Goal: Transaction & Acquisition: Purchase product/service

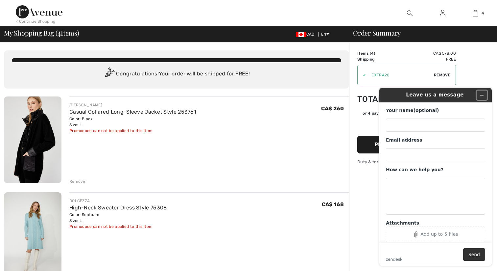
click at [484, 94] on icon "Minimize widget" at bounding box center [482, 95] width 5 height 5
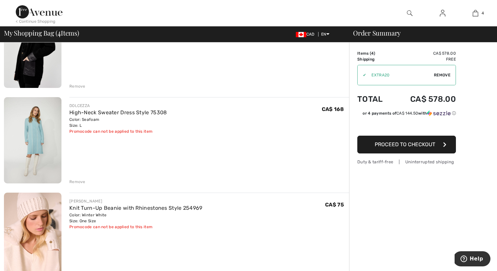
scroll to position [1, 0]
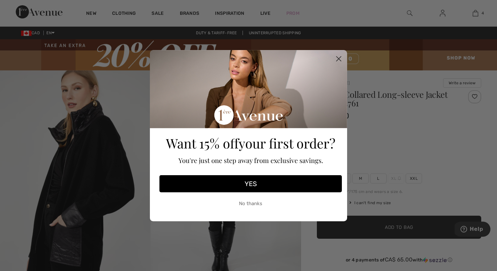
click at [276, 185] on button "YES" at bounding box center [250, 183] width 182 height 17
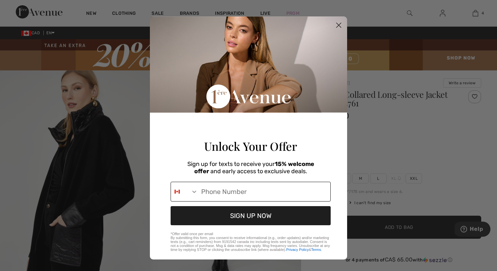
click at [236, 198] on input "Phone Number" at bounding box center [264, 191] width 133 height 19
type input "1-418-558-3769"
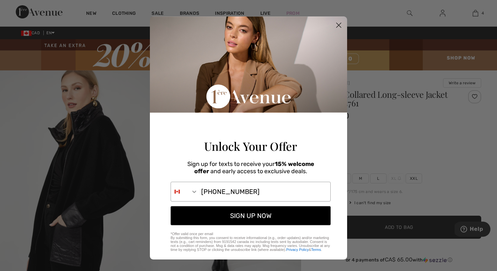
click at [247, 224] on button "SIGN UP NOW" at bounding box center [251, 215] width 160 height 19
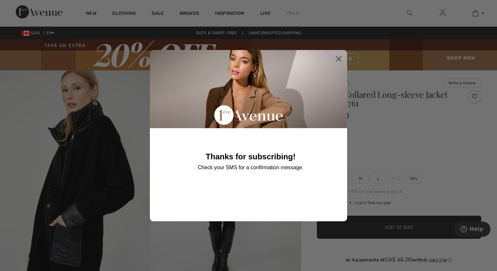
click at [340, 57] on icon "Close dialog" at bounding box center [339, 58] width 5 height 5
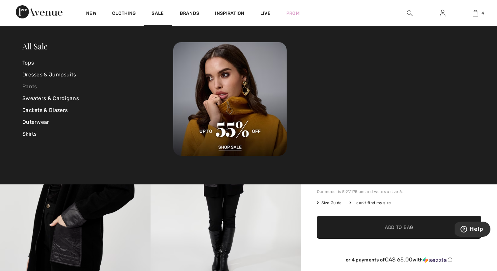
click at [26, 87] on link "Pants" at bounding box center [97, 87] width 151 height 12
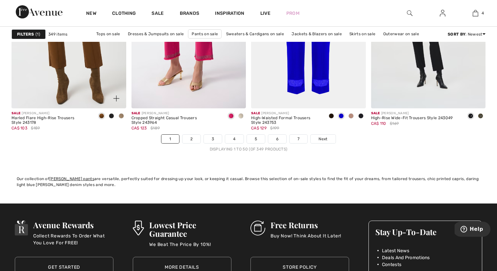
scroll to position [3111, 0]
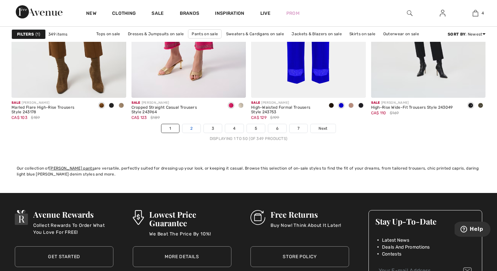
click at [194, 129] on link "2" at bounding box center [191, 128] width 18 height 9
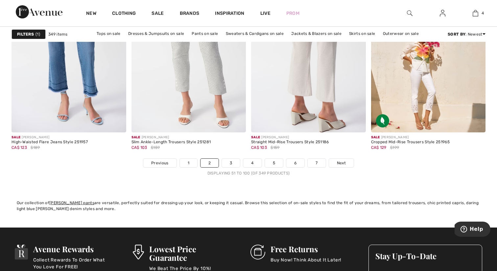
scroll to position [3079, 0]
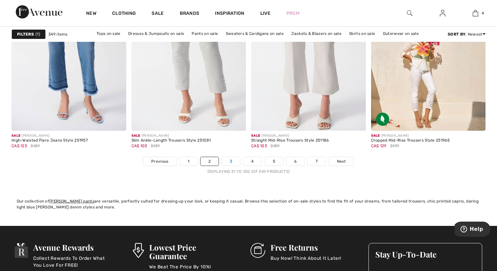
click at [236, 163] on link "3" at bounding box center [231, 161] width 18 height 9
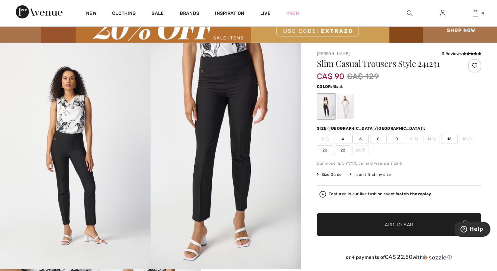
scroll to position [22, 0]
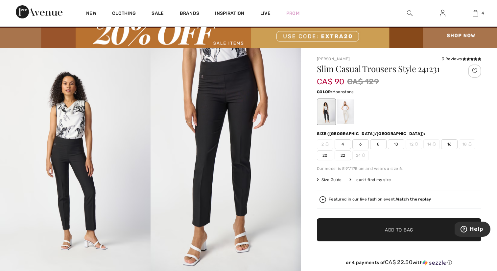
click at [349, 112] on div at bounding box center [345, 111] width 17 height 25
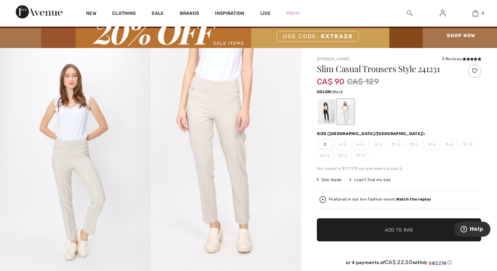
click at [326, 113] on div at bounding box center [326, 111] width 17 height 25
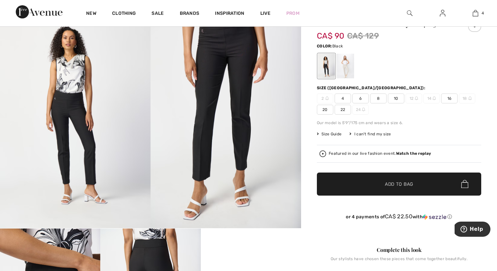
scroll to position [0, 0]
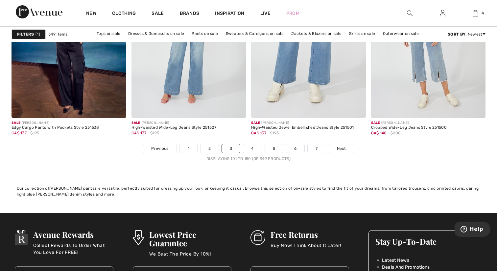
scroll to position [3090, 0]
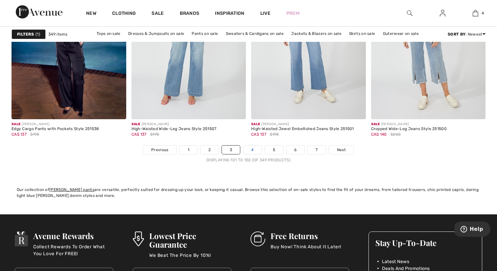
click at [254, 152] on link "4" at bounding box center [252, 149] width 18 height 9
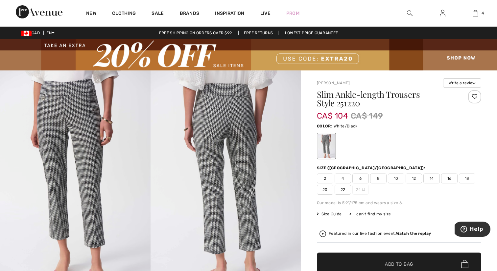
click at [243, 147] on img at bounding box center [226, 183] width 151 height 226
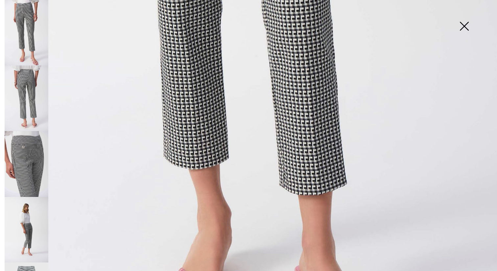
scroll to position [414, 0]
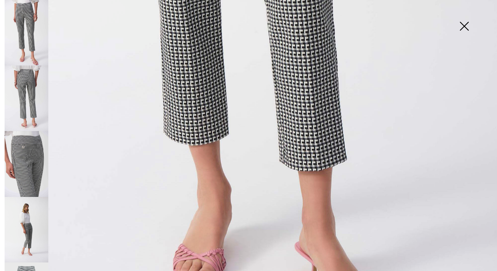
click at [465, 29] on img at bounding box center [464, 27] width 33 height 34
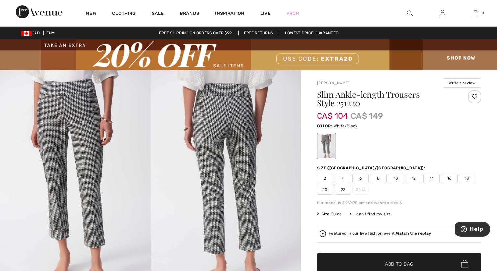
click at [414, 176] on span "12" at bounding box center [414, 178] width 16 height 10
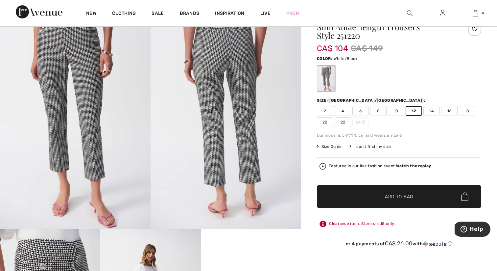
scroll to position [112, 0]
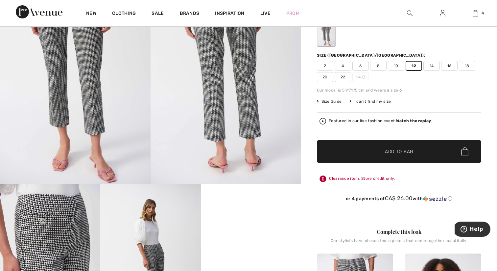
click at [401, 153] on span "Add to Bag" at bounding box center [399, 151] width 28 height 7
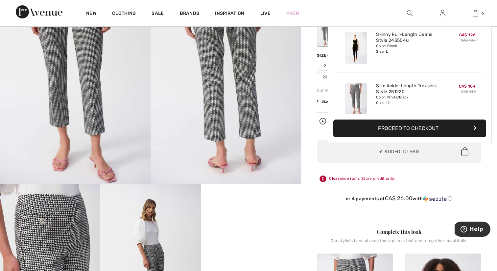
scroll to position [226, 0]
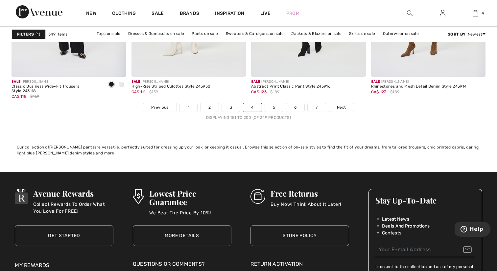
scroll to position [3138, 0]
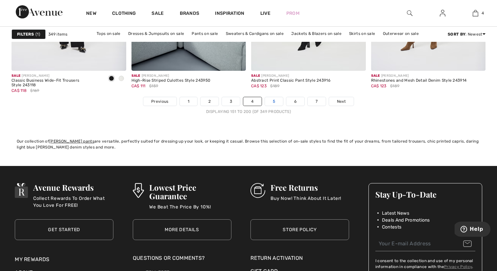
click at [274, 102] on link "5" at bounding box center [274, 101] width 18 height 9
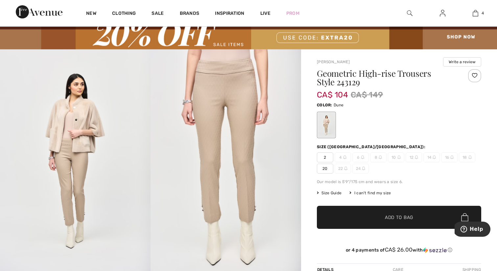
scroll to position [22, 0]
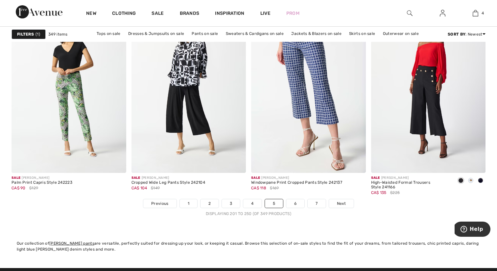
scroll to position [3037, 0]
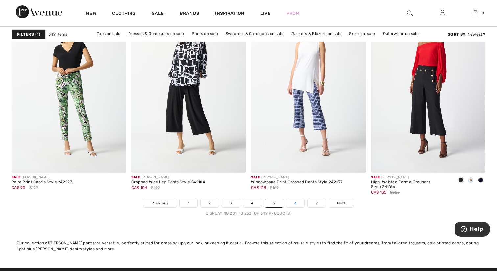
click at [295, 204] on link "6" at bounding box center [295, 203] width 18 height 9
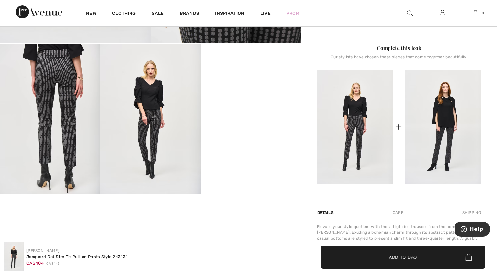
scroll to position [254, 0]
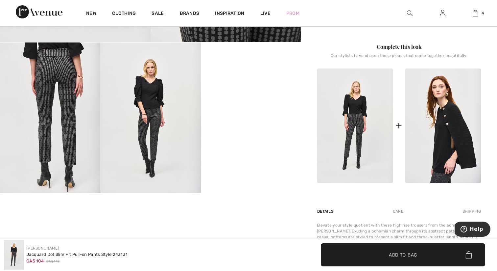
click at [435, 129] on img at bounding box center [443, 125] width 76 height 114
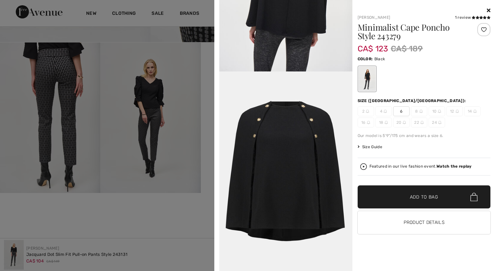
scroll to position [947, 0]
click at [489, 11] on icon at bounding box center [489, 10] width 4 height 5
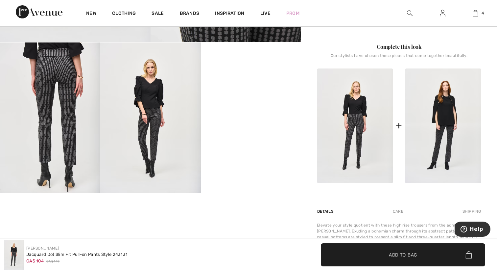
scroll to position [0, 0]
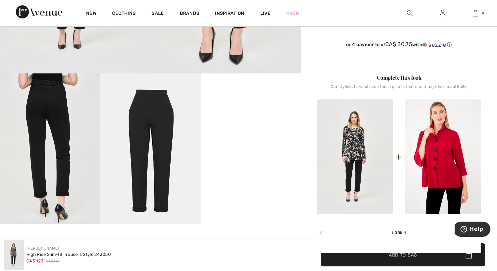
scroll to position [252, 0]
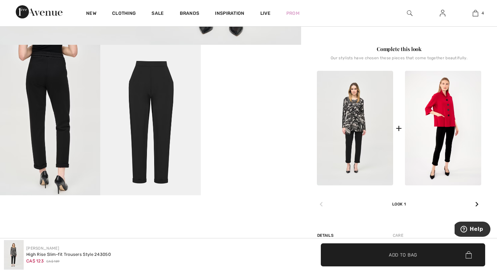
click at [478, 205] on icon at bounding box center [476, 203] width 3 height 5
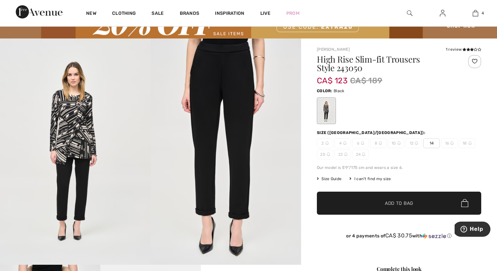
scroll to position [0, 0]
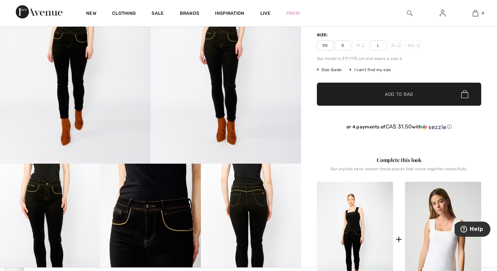
scroll to position [35, 0]
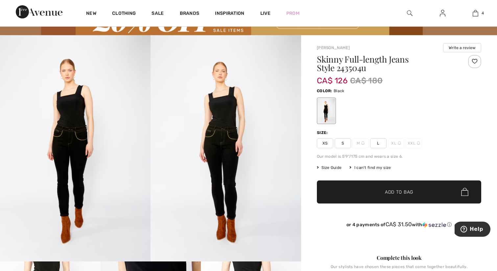
click at [233, 154] on img at bounding box center [226, 148] width 151 height 226
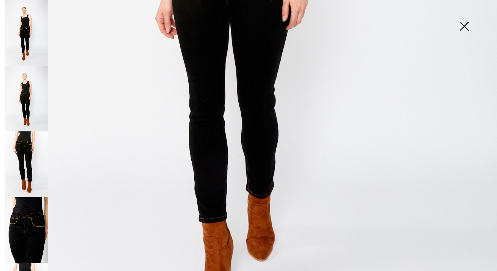
scroll to position [407, 0]
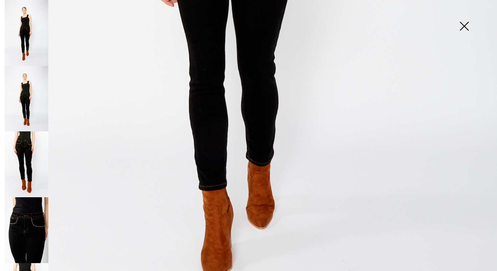
click at [32, 141] on img at bounding box center [27, 164] width 44 height 66
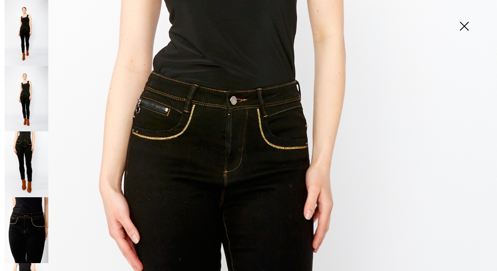
scroll to position [45, 0]
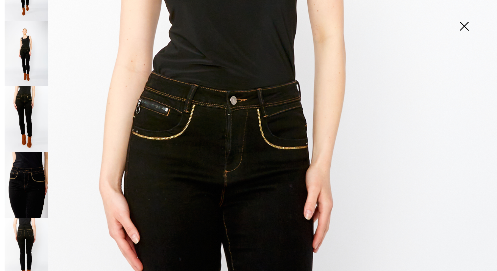
click at [30, 237] on img at bounding box center [27, 251] width 44 height 66
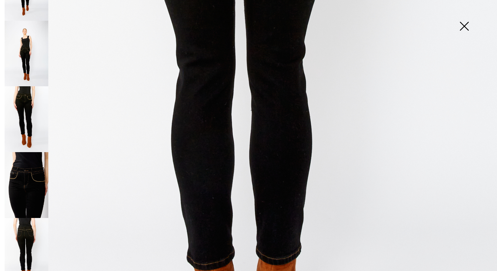
scroll to position [413, 0]
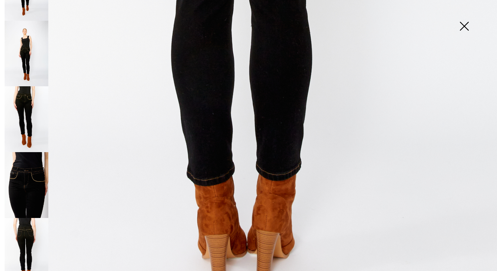
click at [467, 20] on img at bounding box center [464, 27] width 33 height 34
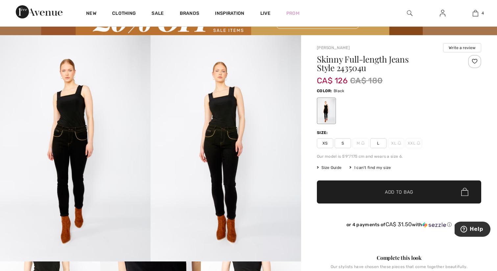
click at [378, 142] on span "L" at bounding box center [378, 143] width 16 height 10
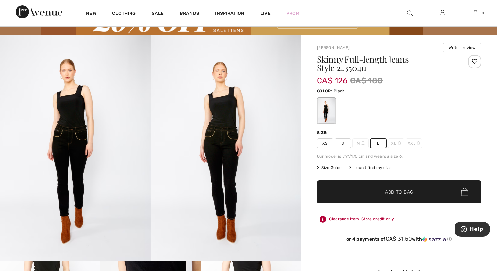
click at [393, 194] on span "Add to Bag" at bounding box center [399, 191] width 28 height 7
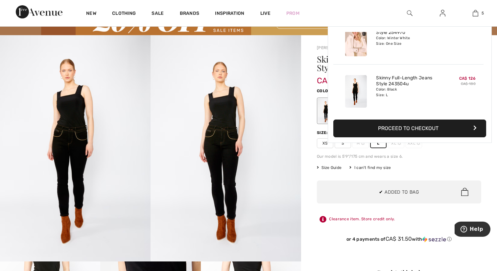
scroll to position [174, 0]
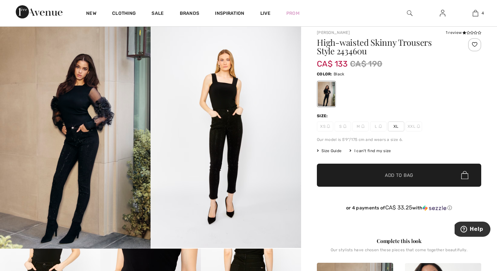
scroll to position [59, 0]
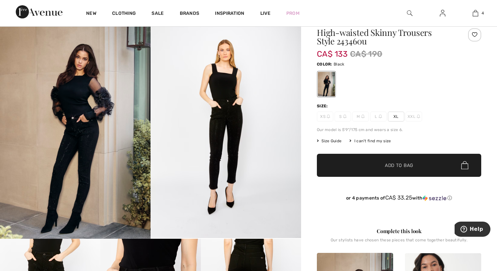
click at [237, 166] on img at bounding box center [226, 125] width 151 height 226
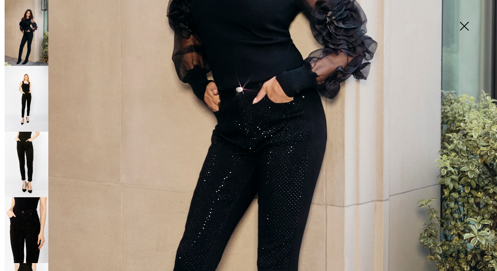
scroll to position [288, 0]
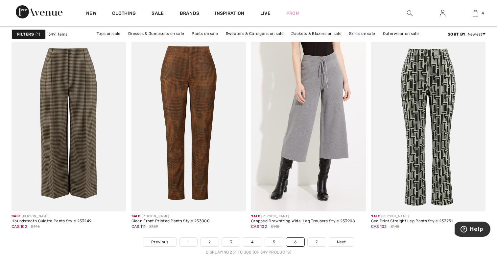
scroll to position [3038, 0]
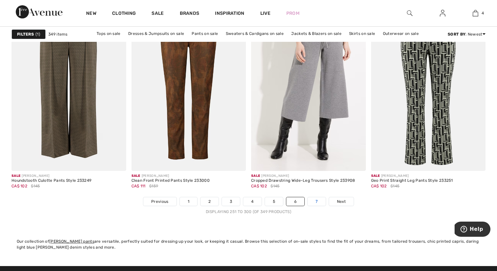
click at [314, 197] on link "7" at bounding box center [317, 201] width 18 height 9
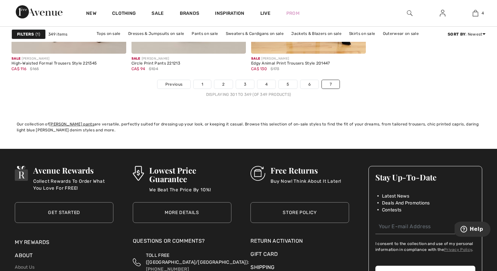
scroll to position [3172, 0]
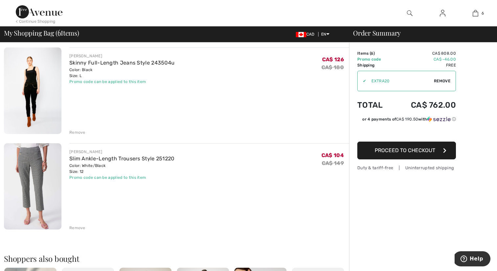
scroll to position [430, 0]
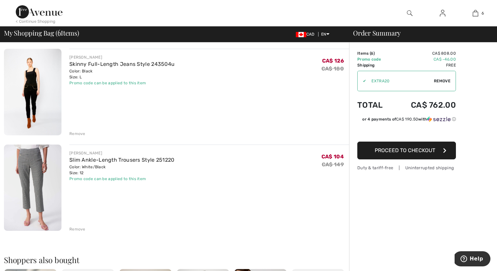
click at [81, 227] on div "Remove" at bounding box center [77, 229] width 16 height 6
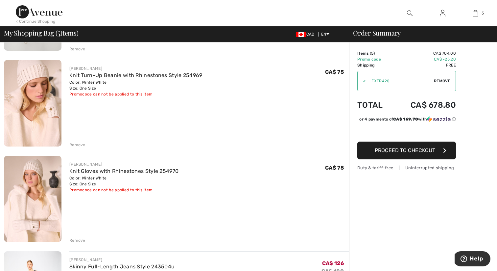
scroll to position [265, 0]
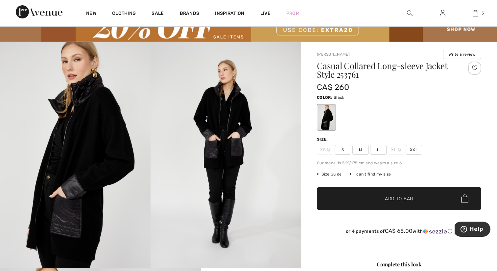
scroll to position [32, 0]
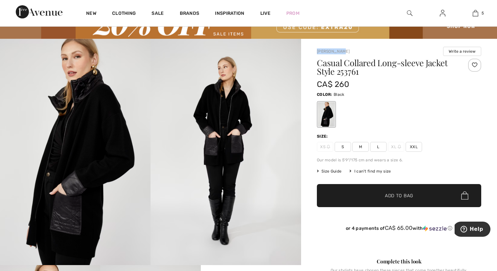
drag, startPoint x: 348, startPoint y: 51, endPoint x: 316, endPoint y: 51, distance: 31.9
copy link "[PERSON_NAME]"
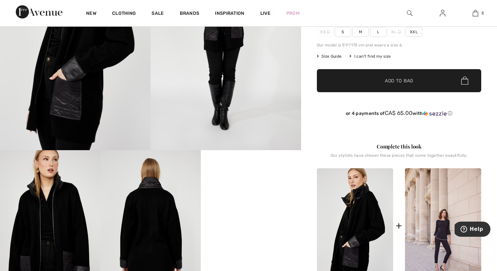
scroll to position [264, 0]
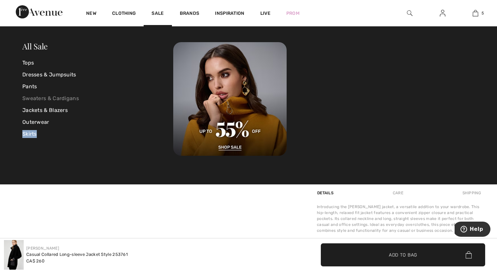
click at [30, 95] on link "Sweaters & Cardigans" at bounding box center [97, 98] width 151 height 12
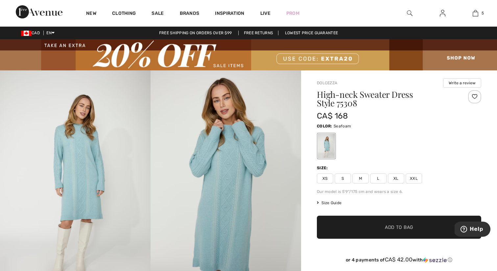
scroll to position [17, 0]
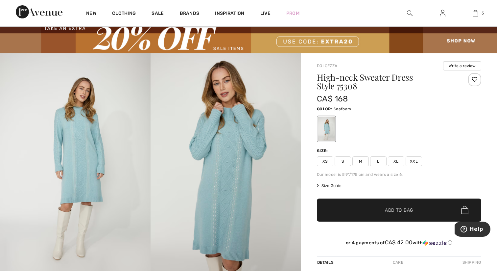
click at [233, 173] on img at bounding box center [226, 166] width 151 height 226
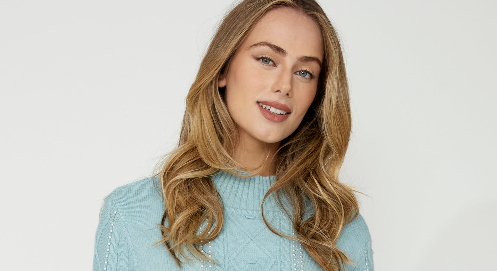
scroll to position [17, 0]
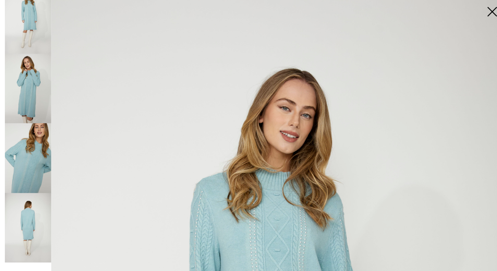
click at [463, 25] on img at bounding box center [464, 27] width 33 height 34
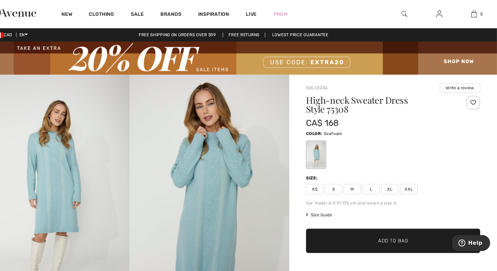
scroll to position [0, 0]
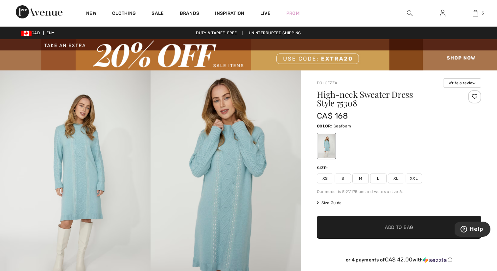
click at [376, 180] on span "L" at bounding box center [378, 178] width 16 height 10
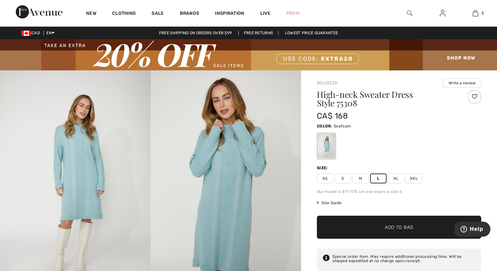
click at [384, 228] on span "✔ Added to Bag" at bounding box center [389, 226] width 40 height 7
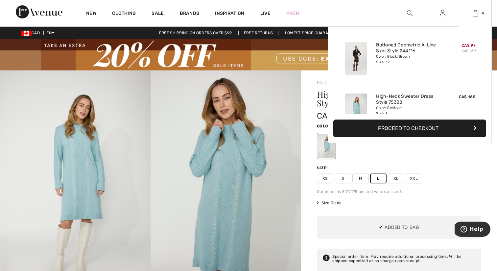
scroll to position [123, 0]
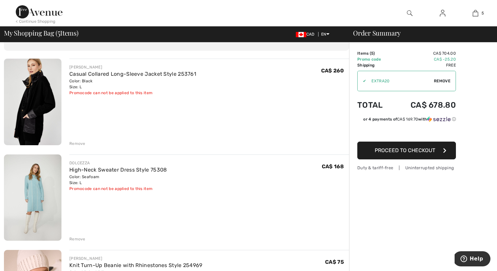
scroll to position [35, 0]
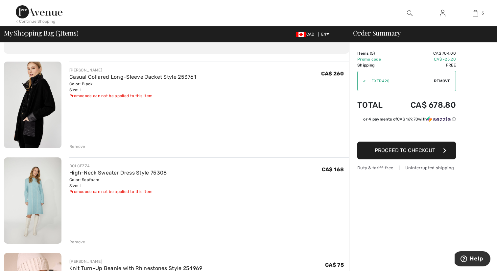
click at [77, 240] on div "Remove" at bounding box center [77, 242] width 16 height 6
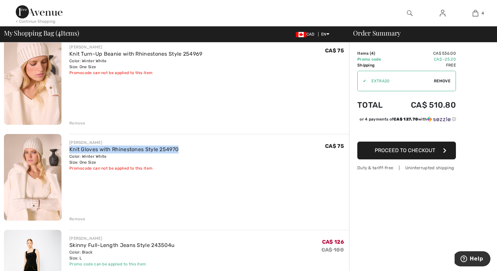
scroll to position [98, 0]
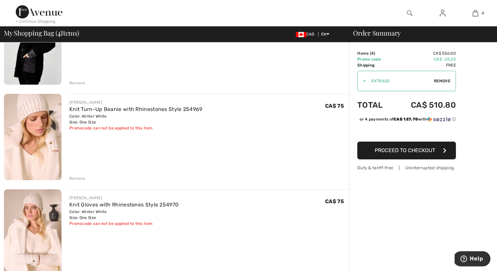
click at [74, 178] on div "Remove" at bounding box center [77, 178] width 16 height 6
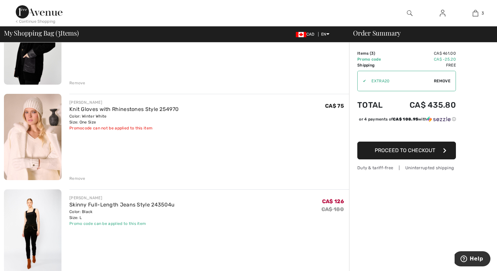
click at [79, 177] on div "Remove" at bounding box center [77, 178] width 16 height 6
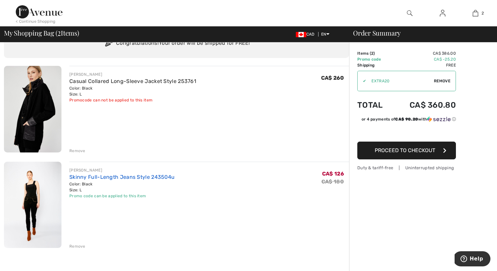
scroll to position [0, 0]
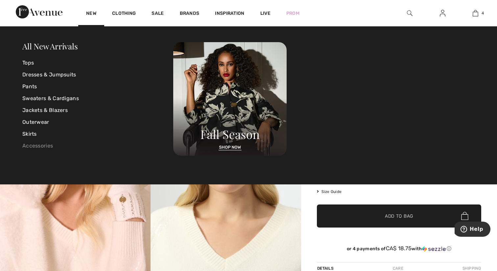
click at [42, 144] on link "Accessories" at bounding box center [97, 146] width 151 height 12
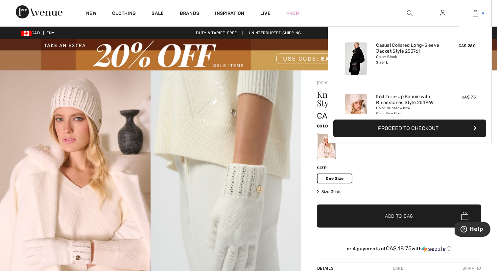
click at [469, 13] on link "4" at bounding box center [475, 13] width 32 height 8
click at [476, 15] on img at bounding box center [476, 13] width 6 height 8
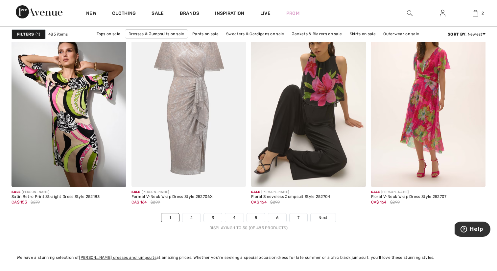
scroll to position [3280, 0]
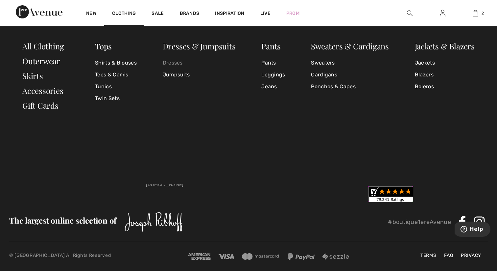
click at [173, 61] on link "Dresses" at bounding box center [199, 63] width 73 height 12
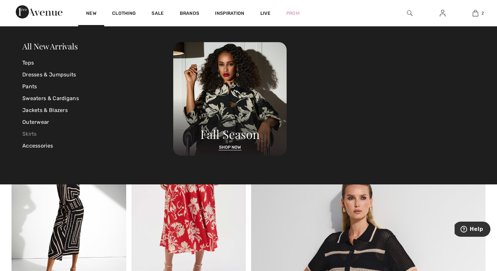
click at [24, 134] on link "Skirts" at bounding box center [97, 134] width 151 height 12
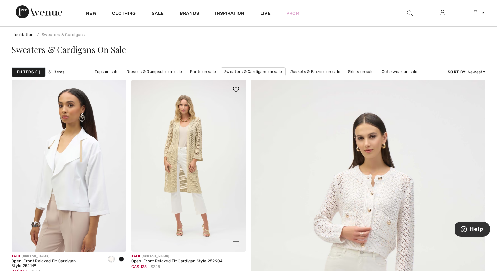
scroll to position [5, 0]
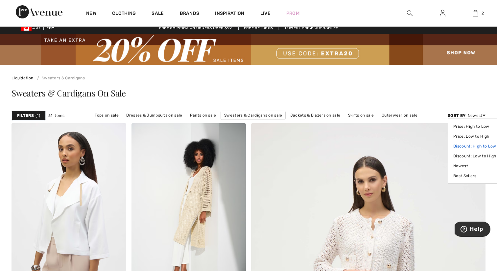
click at [466, 146] on link "Discount: High to Low" at bounding box center [474, 146] width 43 height 10
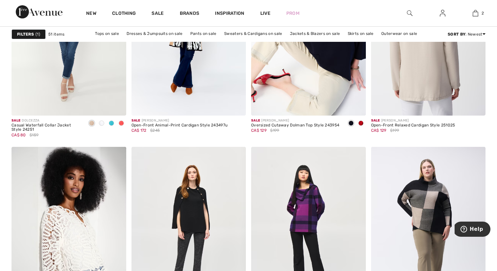
scroll to position [1153, 0]
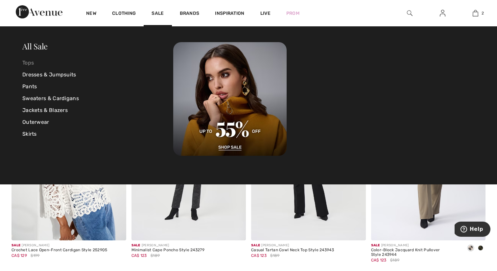
click at [30, 61] on link "Tops" at bounding box center [97, 63] width 151 height 12
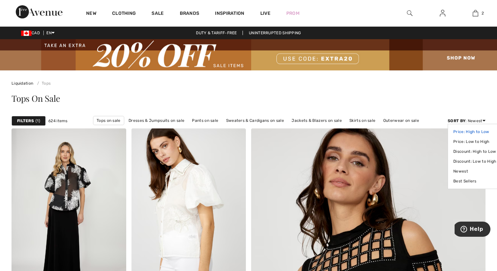
click at [466, 131] on link "Price: High to Low" at bounding box center [474, 132] width 43 height 10
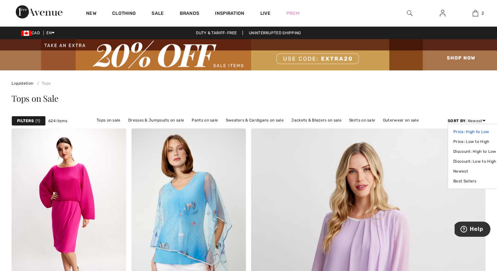
click at [465, 133] on link "Price: High to Low" at bounding box center [474, 132] width 43 height 10
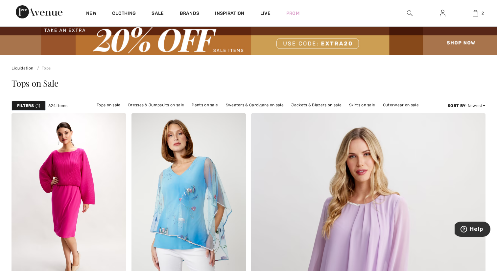
scroll to position [16, 0]
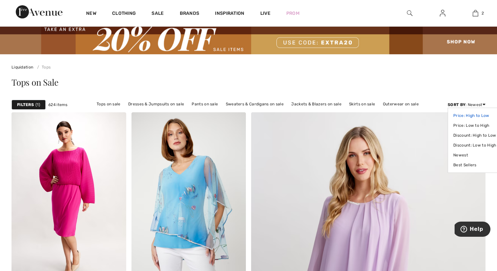
click at [462, 114] on link "Price: High to Low" at bounding box center [474, 115] width 43 height 10
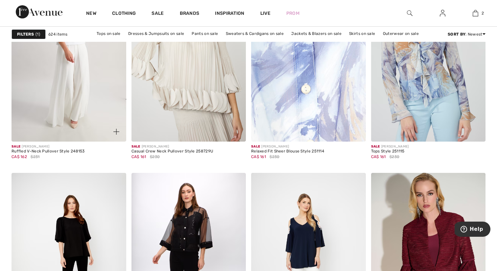
scroll to position [1182, 0]
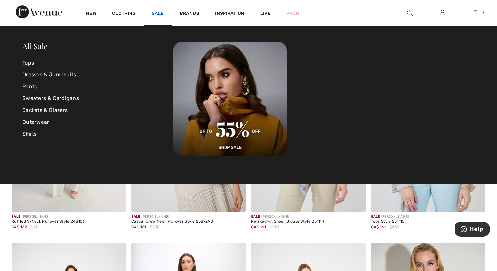
click at [158, 13] on link "Sale" at bounding box center [158, 14] width 12 height 7
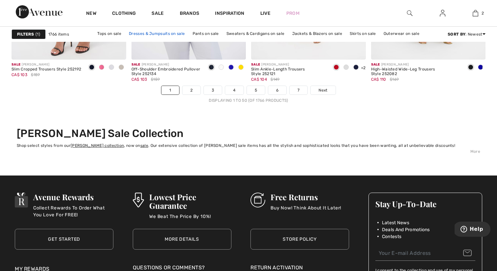
scroll to position [3149, 0]
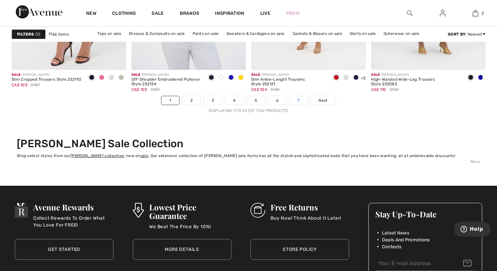
click at [298, 102] on link "7" at bounding box center [299, 100] width 18 height 9
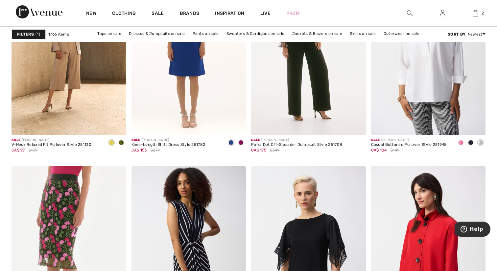
scroll to position [3059, 0]
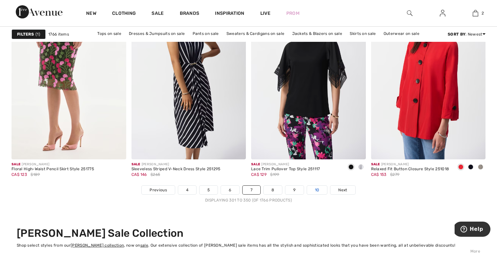
click at [319, 192] on link "10" at bounding box center [317, 189] width 20 height 9
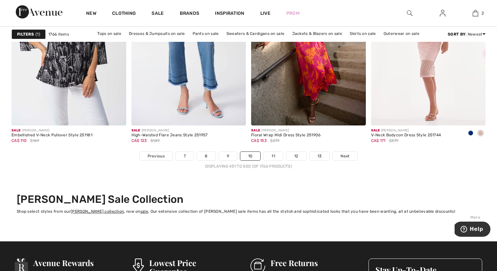
scroll to position [3094, 0]
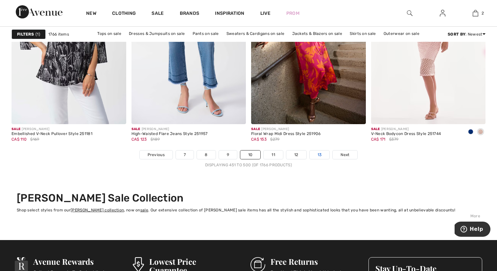
click at [323, 154] on link "13" at bounding box center [320, 154] width 20 height 9
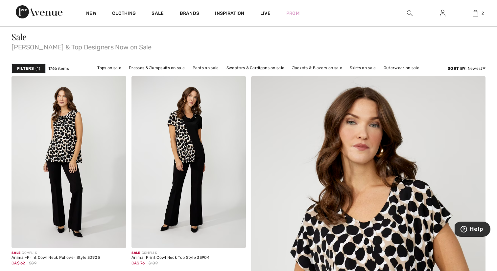
scroll to position [65, 0]
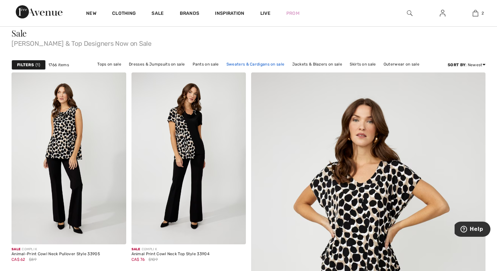
click at [264, 66] on link "Sweaters & Cardigans on sale" at bounding box center [255, 64] width 64 height 9
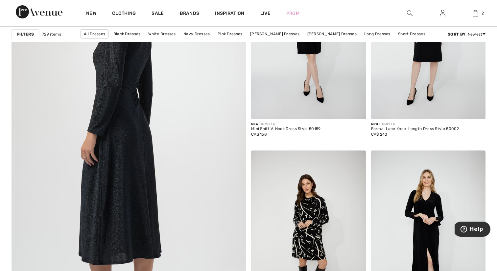
scroll to position [1793, 0]
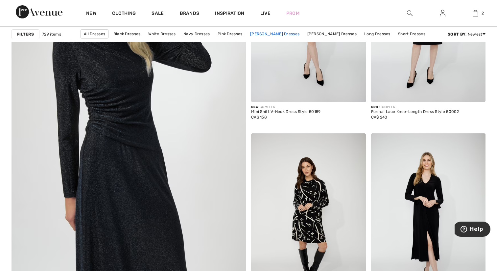
click at [277, 32] on link "Joseph Ribkoff Dresses" at bounding box center [275, 33] width 56 height 9
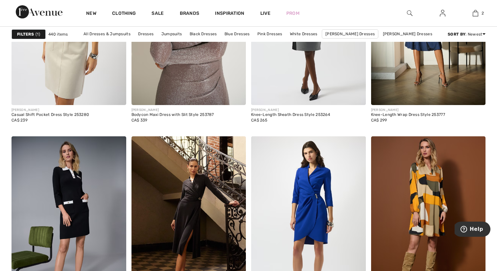
scroll to position [3023, 0]
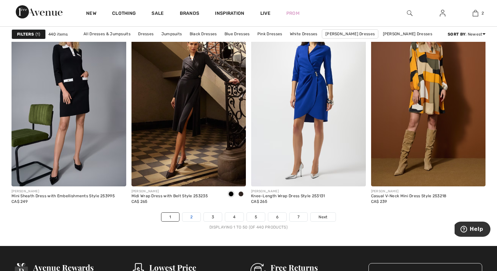
click at [194, 214] on link "2" at bounding box center [191, 216] width 18 height 9
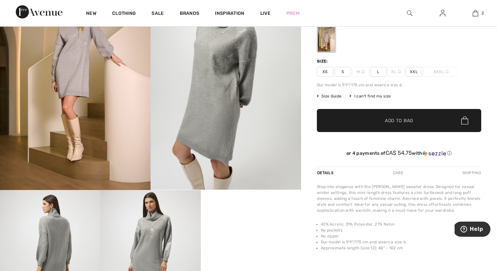
scroll to position [68, 0]
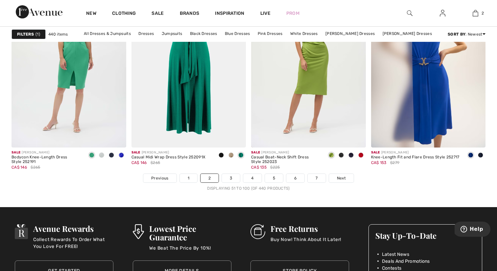
scroll to position [3062, 0]
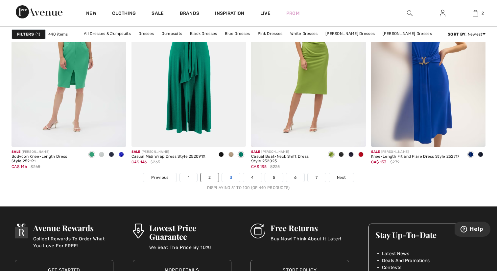
click at [230, 176] on link "3" at bounding box center [231, 177] width 18 height 9
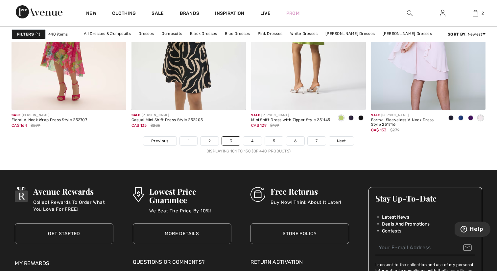
scroll to position [3081, 0]
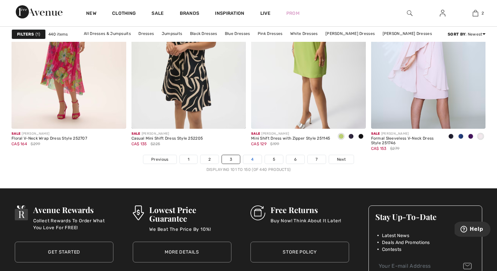
click at [254, 159] on link "4" at bounding box center [252, 159] width 18 height 9
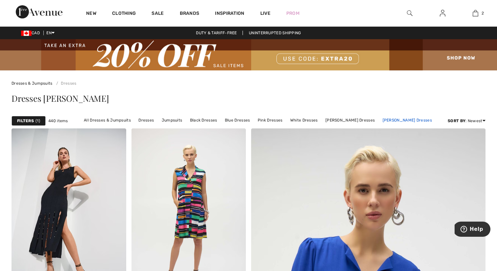
click at [400, 121] on link "[PERSON_NAME] Dresses" at bounding box center [407, 120] width 56 height 9
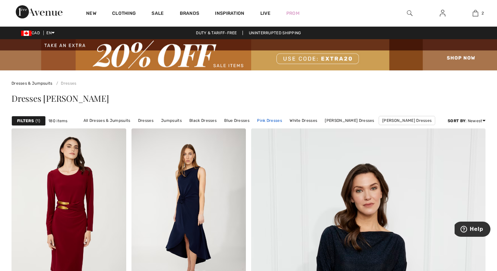
click at [276, 118] on link "Pink Dresses" at bounding box center [270, 120] width 32 height 9
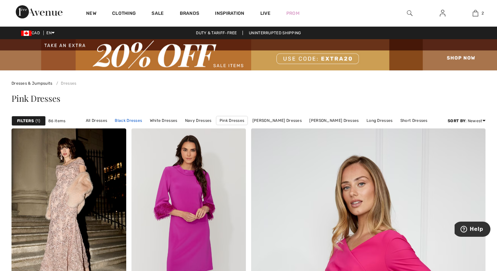
click at [137, 119] on link "Black Dresses" at bounding box center [128, 120] width 34 height 9
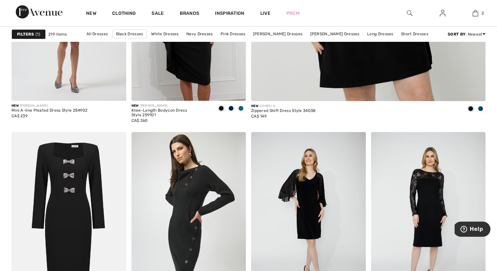
scroll to position [436, 0]
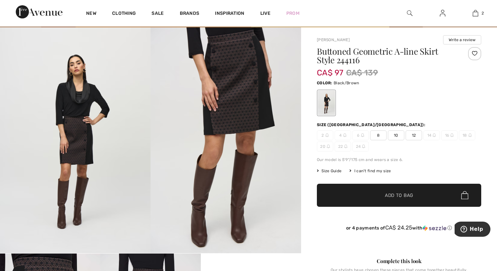
scroll to position [45, 0]
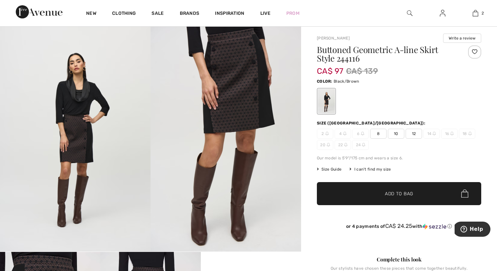
click at [411, 130] on span "12" at bounding box center [414, 134] width 16 height 10
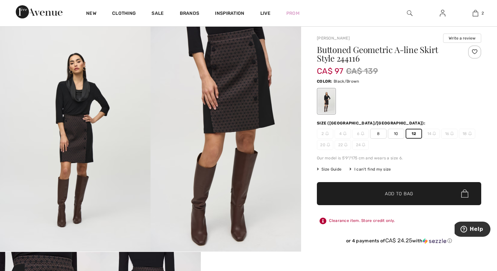
click at [390, 193] on span "Add to Bag" at bounding box center [399, 193] width 28 height 7
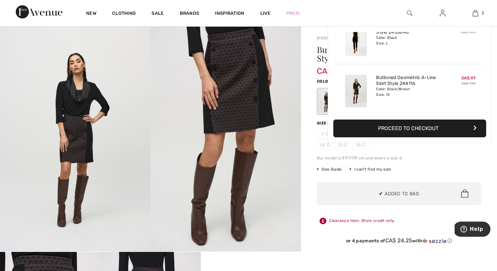
scroll to position [72, 0]
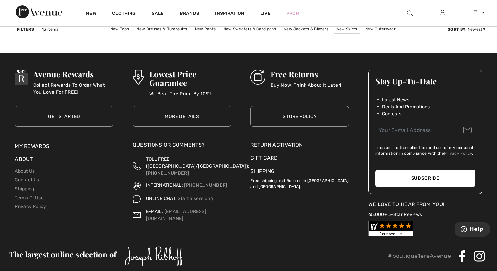
scroll to position [967, 0]
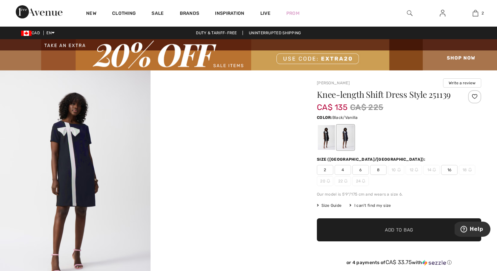
click at [329, 141] on div at bounding box center [326, 137] width 17 height 25
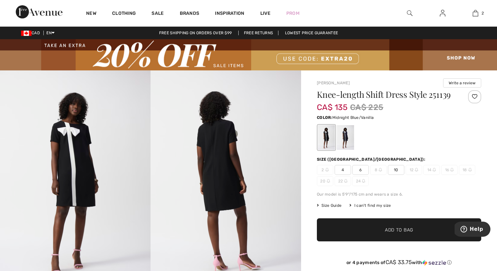
click at [346, 140] on div at bounding box center [345, 137] width 17 height 25
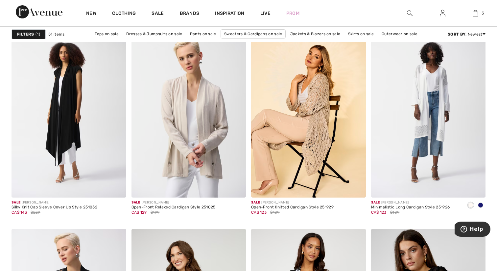
scroll to position [1051, 0]
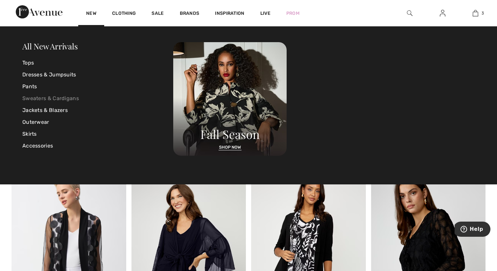
click at [37, 98] on link "Sweaters & Cardigans" at bounding box center [97, 98] width 151 height 12
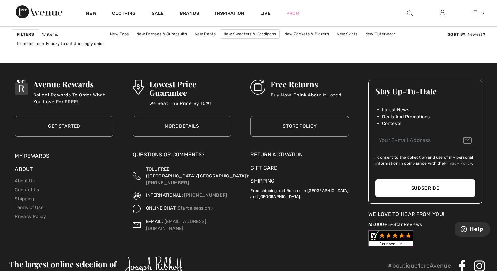
scroll to position [1204, 0]
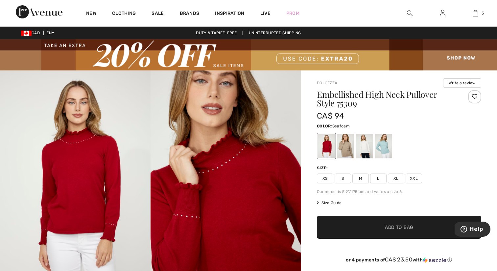
click at [382, 148] on div at bounding box center [383, 145] width 17 height 25
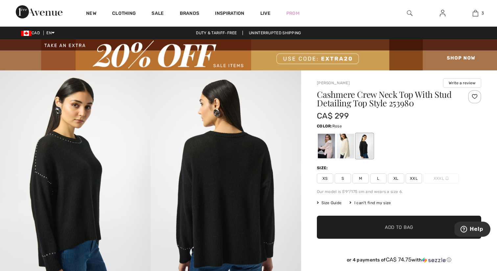
click at [326, 149] on div at bounding box center [326, 145] width 17 height 25
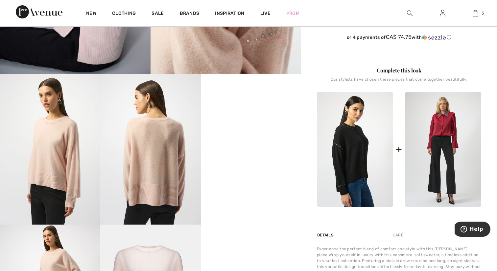
scroll to position [234, 0]
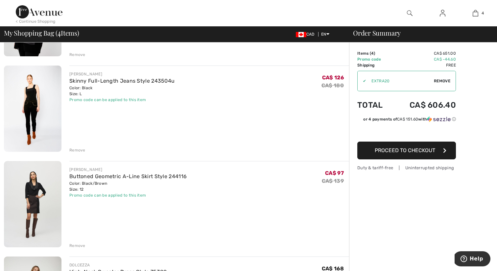
scroll to position [145, 0]
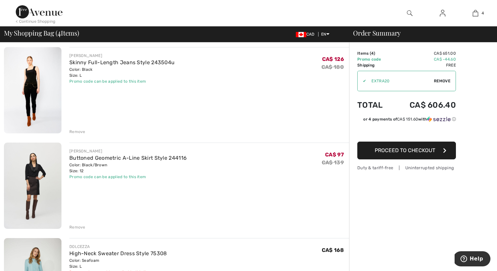
click at [74, 227] on div "Remove" at bounding box center [77, 227] width 16 height 6
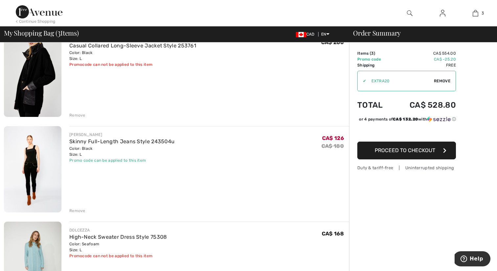
scroll to position [63, 0]
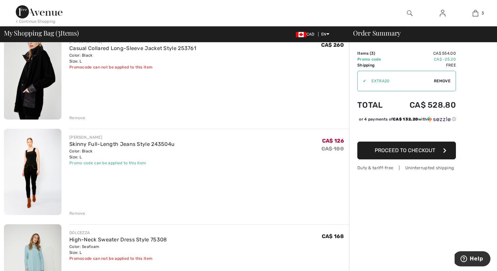
click at [437, 80] on span "Remove" at bounding box center [442, 81] width 16 height 6
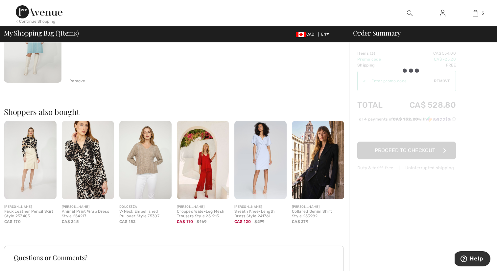
scroll to position [310, 0]
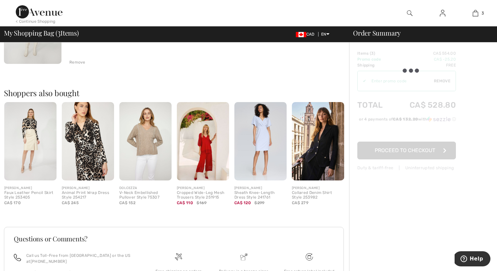
drag, startPoint x: 230, startPoint y: 188, endPoint x: 263, endPoint y: 187, distance: 32.6
click at [263, 187] on div "Quick view [PERSON_NAME] Faux Leather Pencil Skirt Style 253405 CA$ 170 Quick v…" at bounding box center [176, 156] width 345 height 109
click at [221, 212] on div "Questions or Comments? Call us Toll-Free from Canada or the US at +1 (888) 605-…" at bounding box center [176, 273] width 345 height 125
drag, startPoint x: 176, startPoint y: 187, endPoint x: 206, endPoint y: 188, distance: 30.3
click at [206, 188] on div "Quick view JOSEPH RIBKOFF Cropped Wide-Leg Mesh Trousers Style 251915 CA$ 110 $…" at bounding box center [203, 156] width 58 height 109
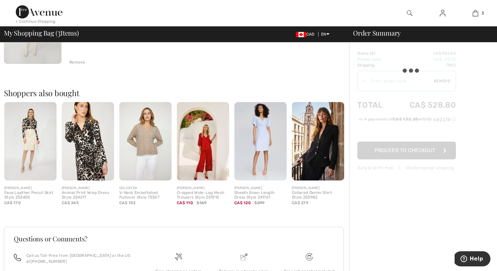
copy div "[PERSON_NAME]"
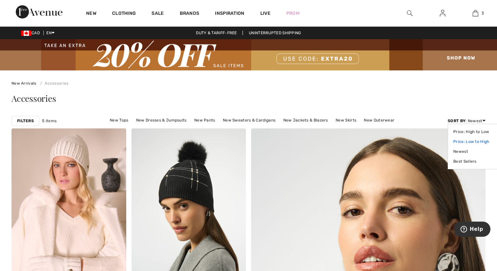
click at [470, 140] on link "Price: Low to High" at bounding box center [473, 141] width 41 height 10
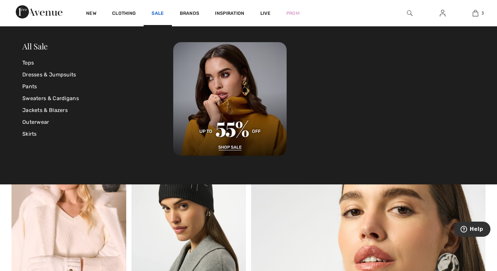
click at [158, 12] on link "Sale" at bounding box center [158, 14] width 12 height 7
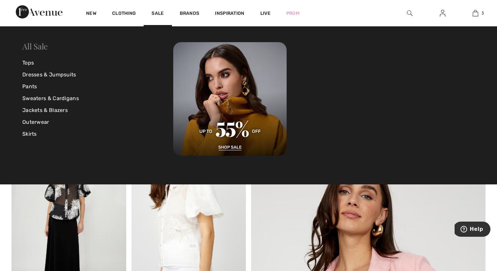
click at [39, 46] on link "All Sale" at bounding box center [34, 46] width 25 height 11
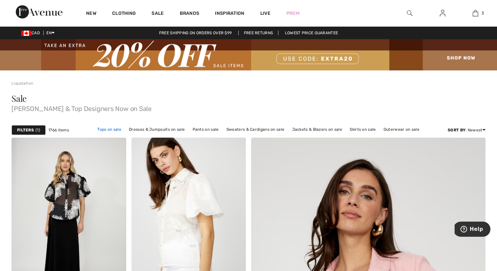
click at [108, 129] on link "Tops on sale" at bounding box center [109, 129] width 31 height 9
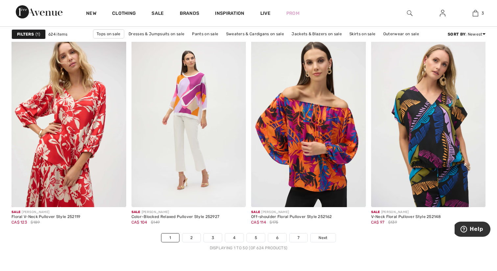
scroll to position [3003, 0]
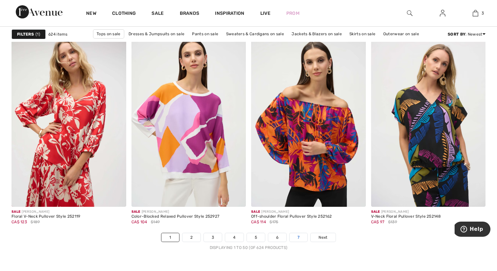
click at [295, 238] on link "7" at bounding box center [299, 237] width 18 height 9
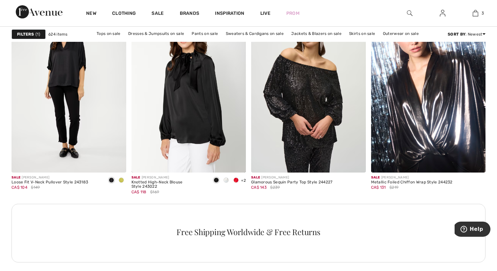
scroll to position [740, 0]
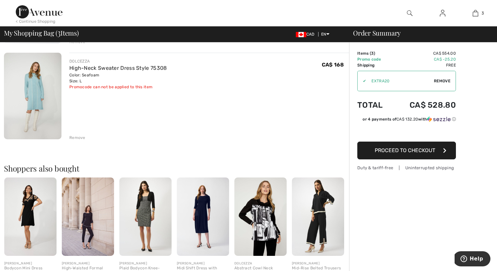
scroll to position [182, 0]
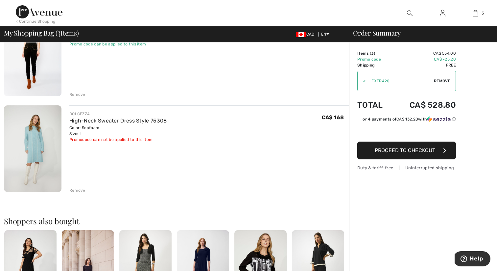
click at [405, 149] on span "Proceed to Checkout" at bounding box center [405, 150] width 60 height 6
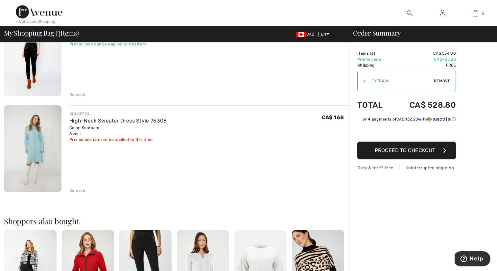
click at [442, 81] on span "Remove" at bounding box center [442, 81] width 16 height 6
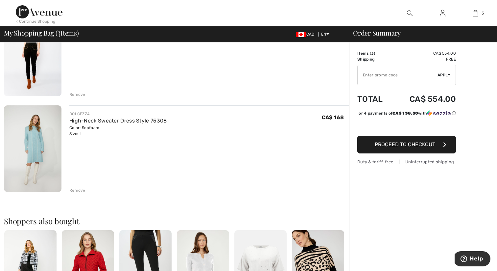
click at [385, 79] on input "TEXT" at bounding box center [398, 75] width 80 height 20
type input "NEW15"
click at [444, 72] on span "Apply" at bounding box center [444, 75] width 13 height 6
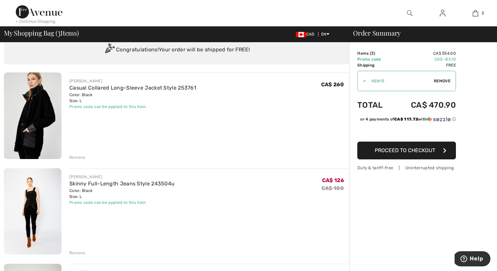
scroll to position [22, 0]
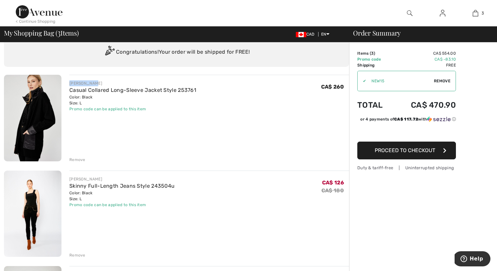
drag, startPoint x: 70, startPoint y: 84, endPoint x: 97, endPoint y: 84, distance: 27.0
click at [97, 84] on div "[PERSON_NAME]" at bounding box center [132, 83] width 127 height 6
copy div "[PERSON_NAME]"
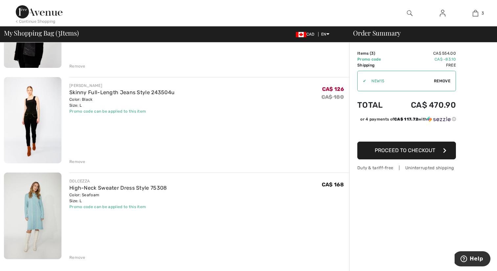
scroll to position [118, 0]
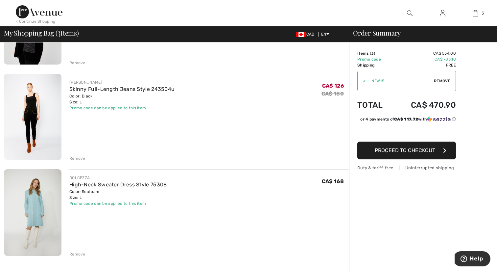
click at [406, 148] on span "Proceed to Checkout" at bounding box center [405, 150] width 60 height 6
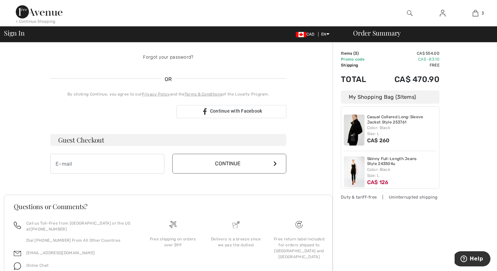
scroll to position [121, 0]
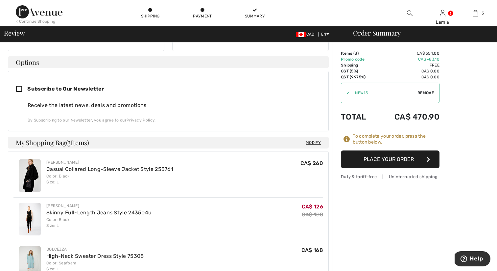
scroll to position [153, 0]
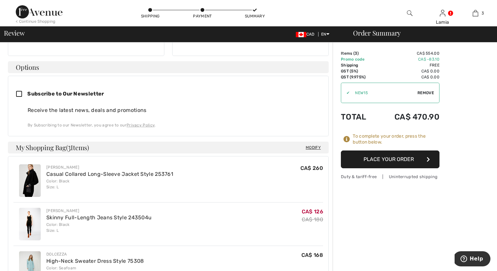
click at [19, 91] on icon at bounding box center [21, 94] width 11 height 7
checkbox input "true"
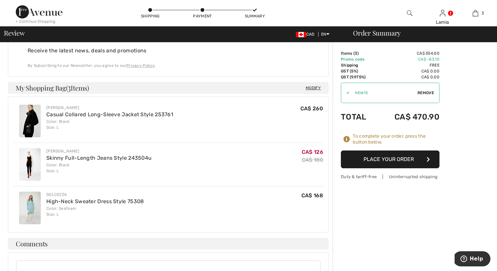
scroll to position [216, 0]
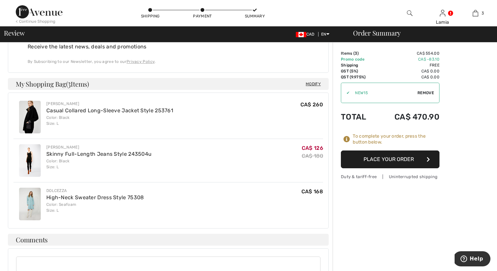
click at [367, 159] on button "Place Your Order" at bounding box center [390, 159] width 99 height 18
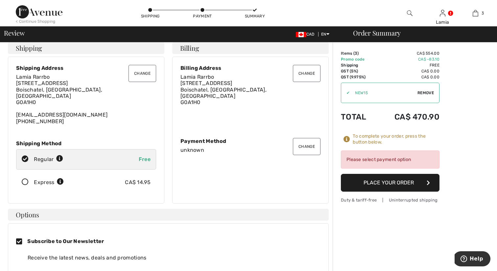
scroll to position [0, 0]
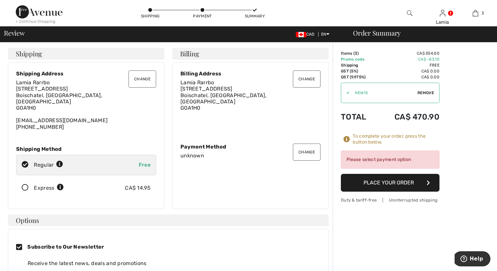
click at [310, 150] on button "Change" at bounding box center [307, 151] width 28 height 17
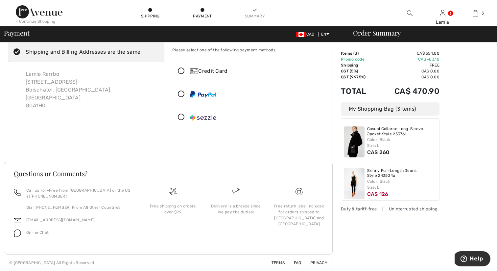
click at [179, 71] on icon at bounding box center [181, 71] width 17 height 7
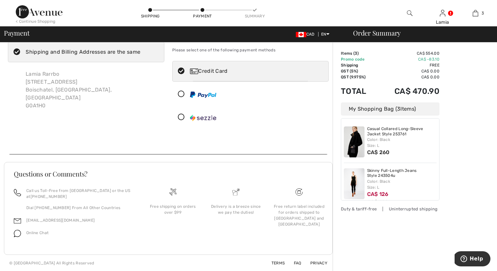
scroll to position [24, 0]
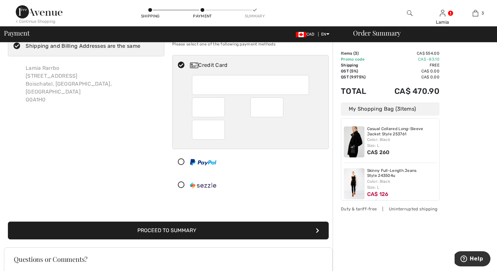
click at [166, 230] on button "Proceed to Summary" at bounding box center [168, 230] width 321 height 18
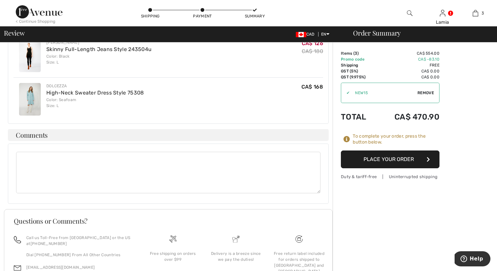
scroll to position [362, 0]
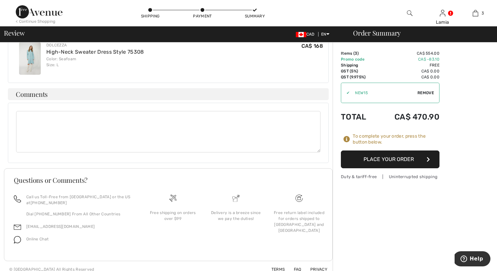
click at [369, 160] on button "Place Your Order" at bounding box center [390, 159] width 99 height 18
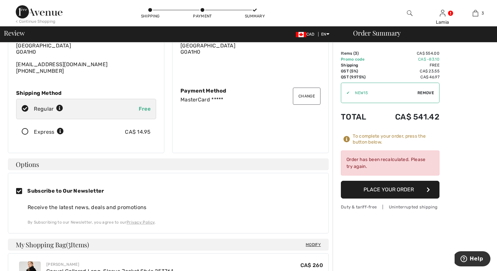
scroll to position [0, 0]
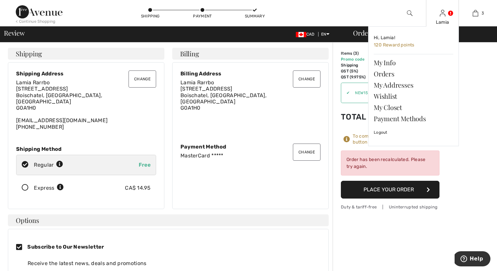
click at [444, 16] on img at bounding box center [443, 13] width 6 height 8
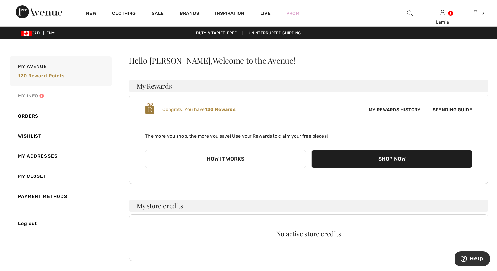
click at [33, 96] on link "My Info" at bounding box center [61, 96] width 104 height 20
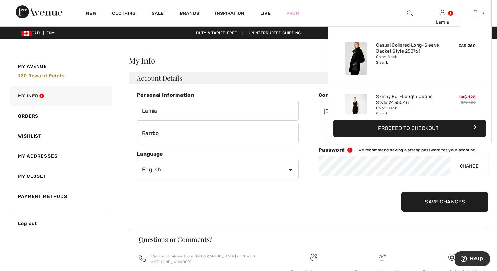
click at [478, 13] on img at bounding box center [476, 13] width 6 height 8
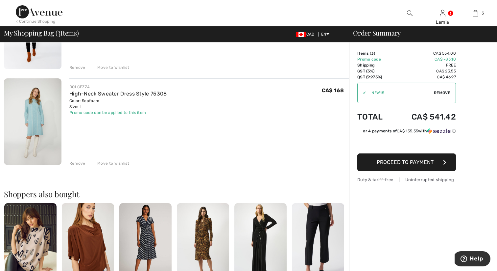
scroll to position [270, 0]
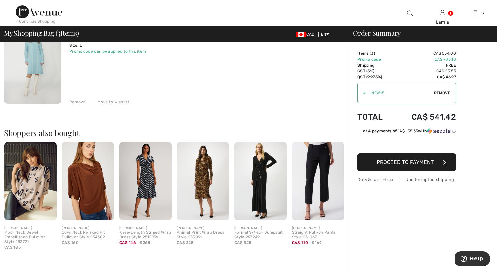
click at [394, 160] on span "Proceed to Payment" at bounding box center [405, 162] width 57 height 6
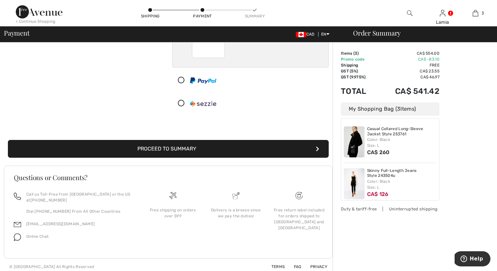
scroll to position [109, 0]
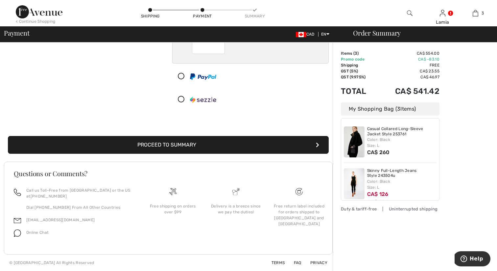
click at [166, 147] on button "Proceed to Summary" at bounding box center [168, 145] width 321 height 18
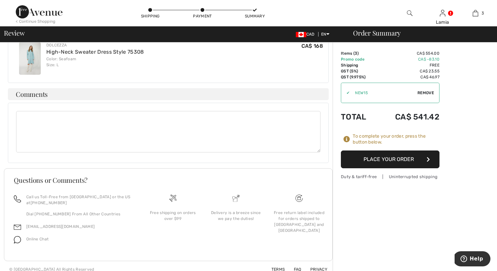
scroll to position [355, 0]
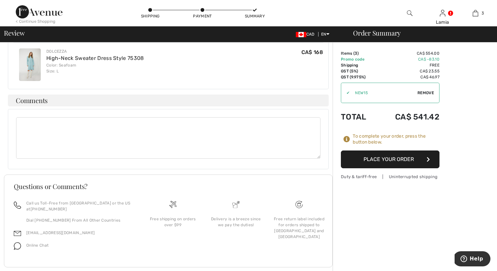
click at [374, 160] on button "Place Your Order" at bounding box center [390, 159] width 99 height 18
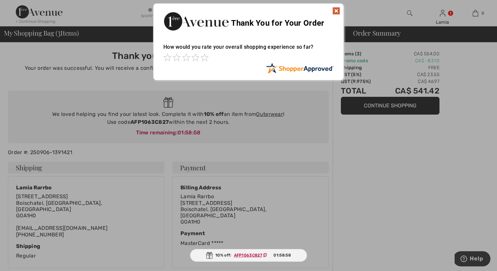
click at [336, 12] on img at bounding box center [336, 11] width 8 height 8
